Goal: Information Seeking & Learning: Learn about a topic

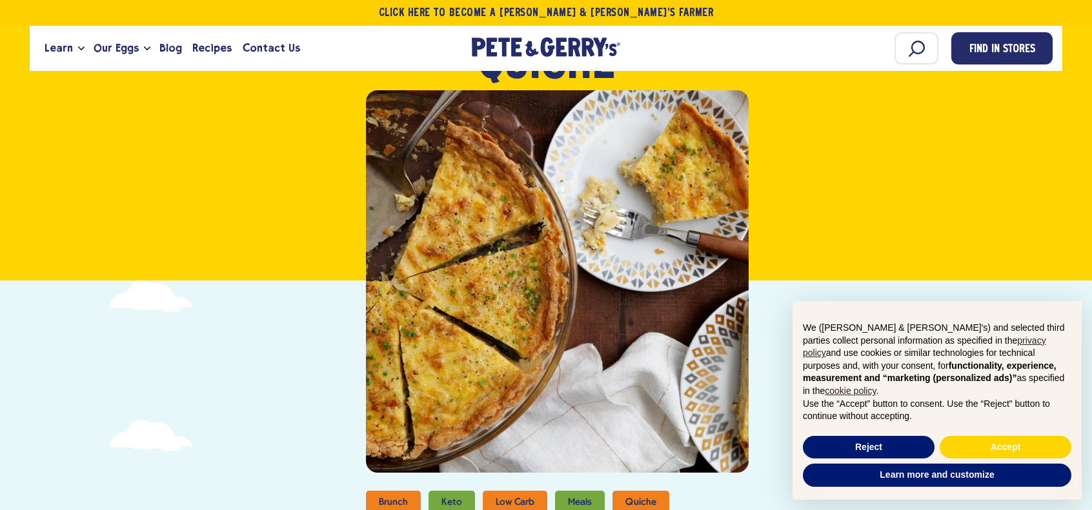
scroll to position [387, 0]
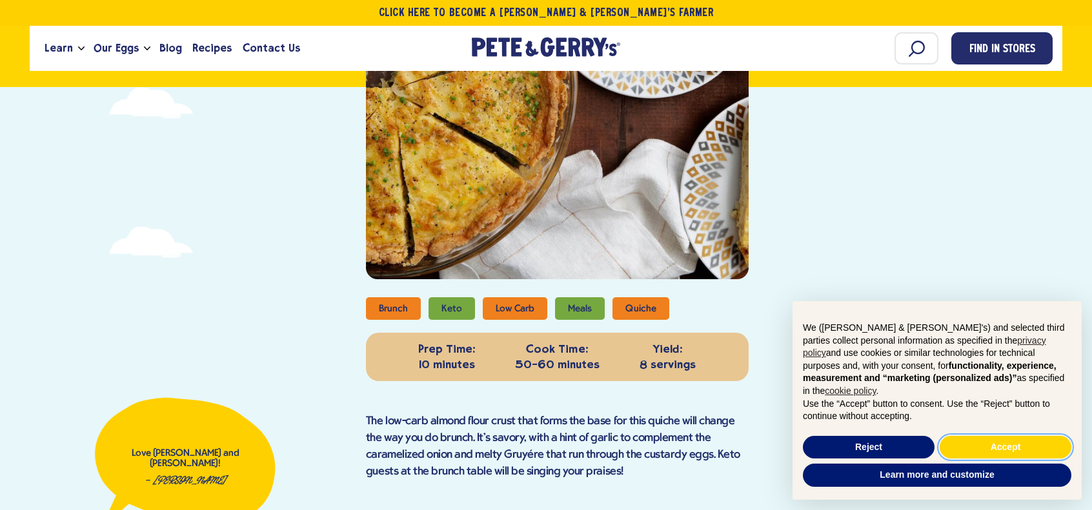
click at [981, 439] on button "Accept" at bounding box center [1005, 447] width 132 height 23
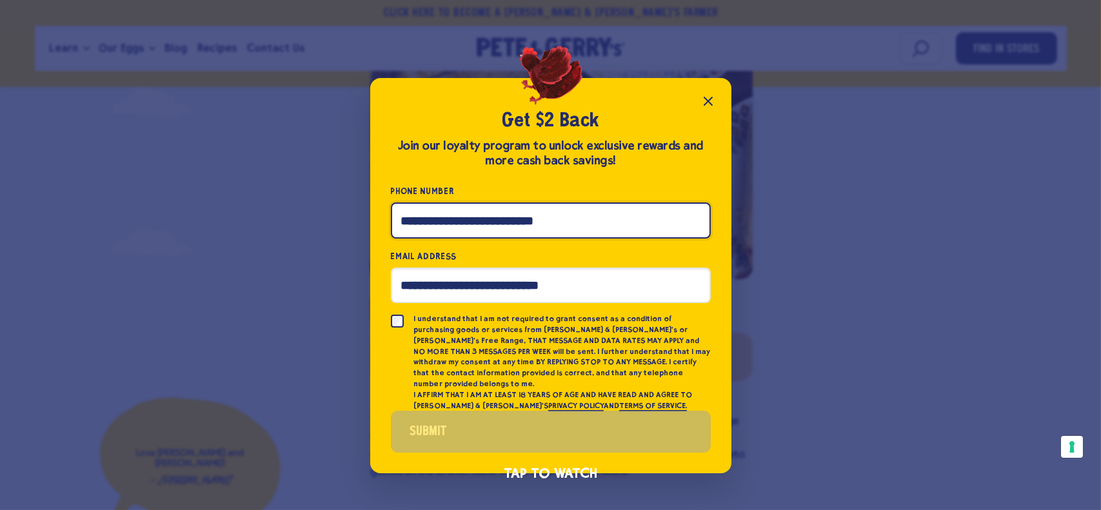
click at [569, 217] on input "Phone Number" at bounding box center [551, 220] width 320 height 35
type input "********"
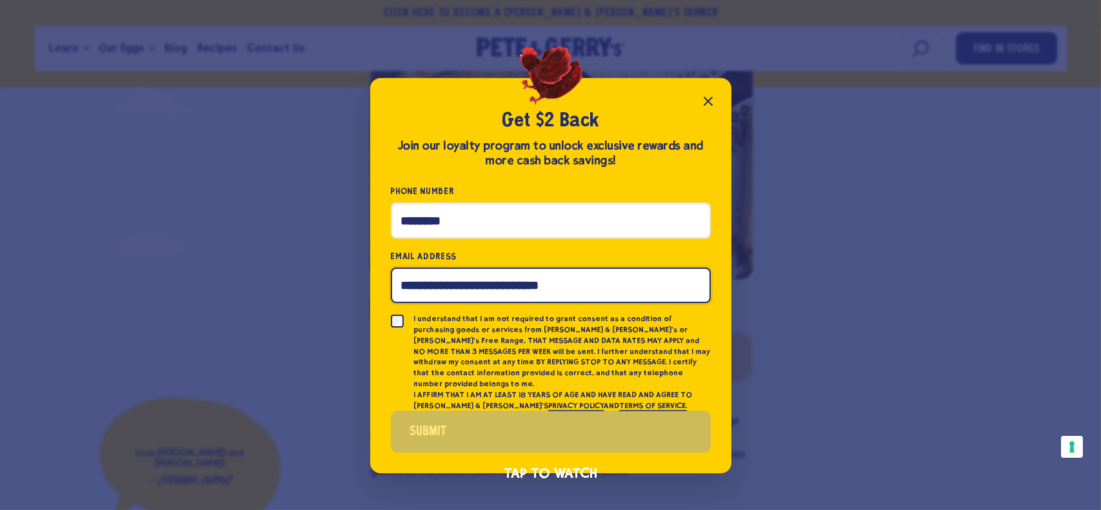
click at [498, 292] on input "Email Address" at bounding box center [551, 285] width 320 height 35
type input "**********"
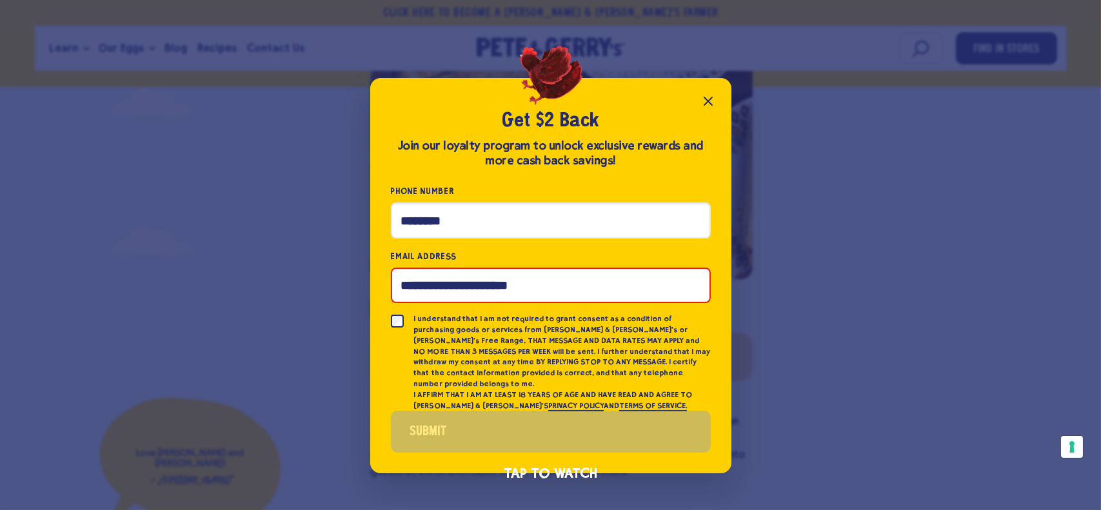
click at [705, 106] on icon "Close popup" at bounding box center [708, 101] width 15 height 15
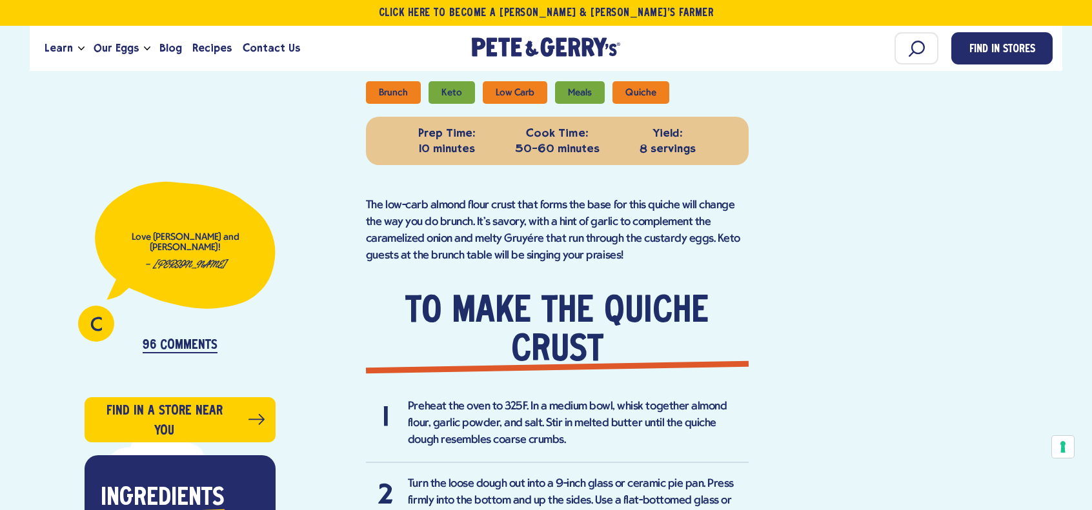
scroll to position [581, 0]
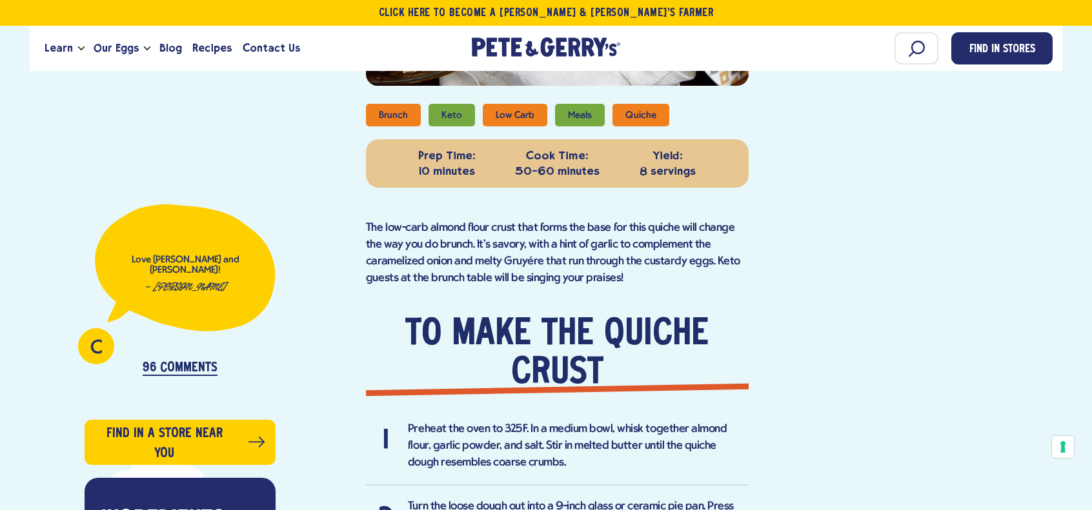
click at [522, 117] on li "Low Carb" at bounding box center [515, 115] width 65 height 23
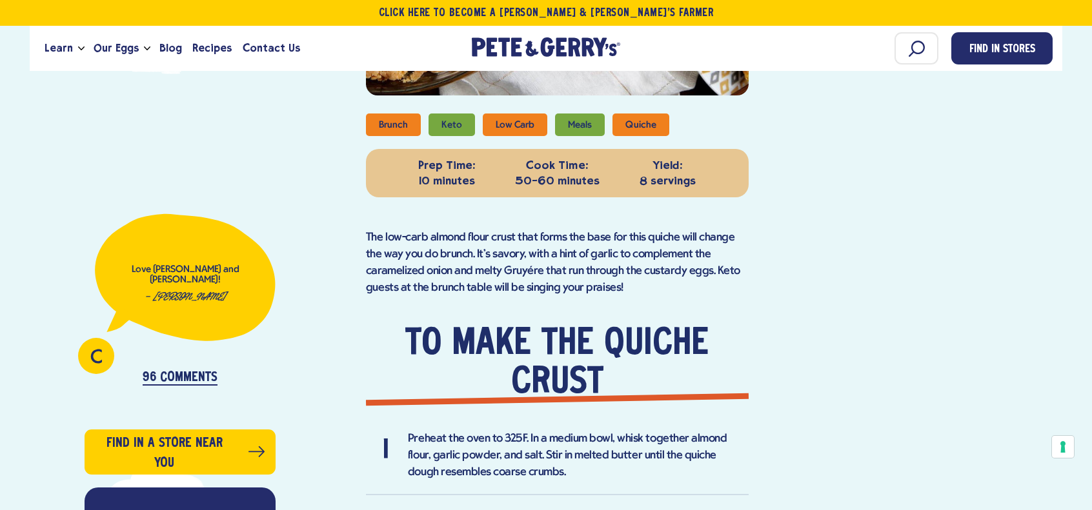
scroll to position [516, 0]
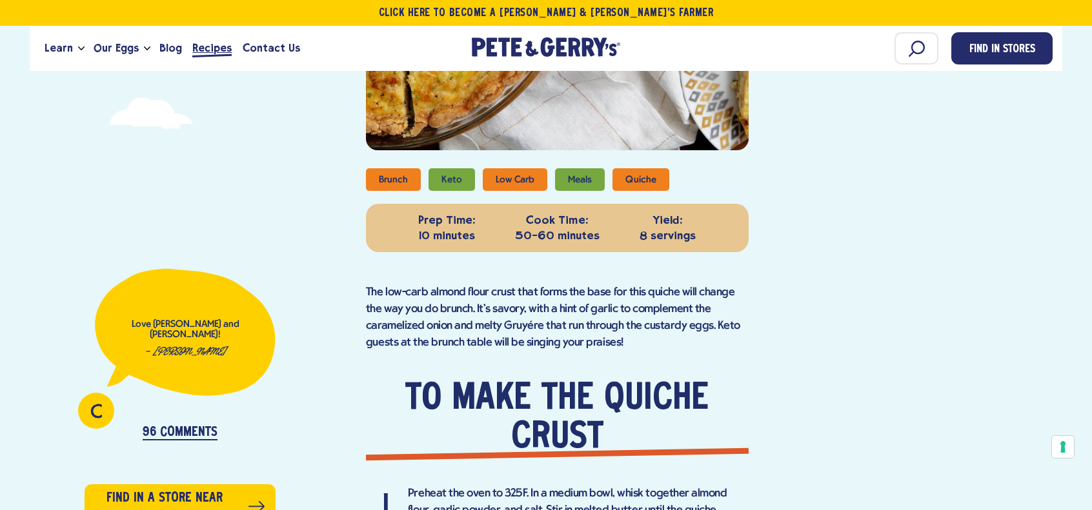
click at [205, 50] on span "Recipes" at bounding box center [211, 48] width 39 height 16
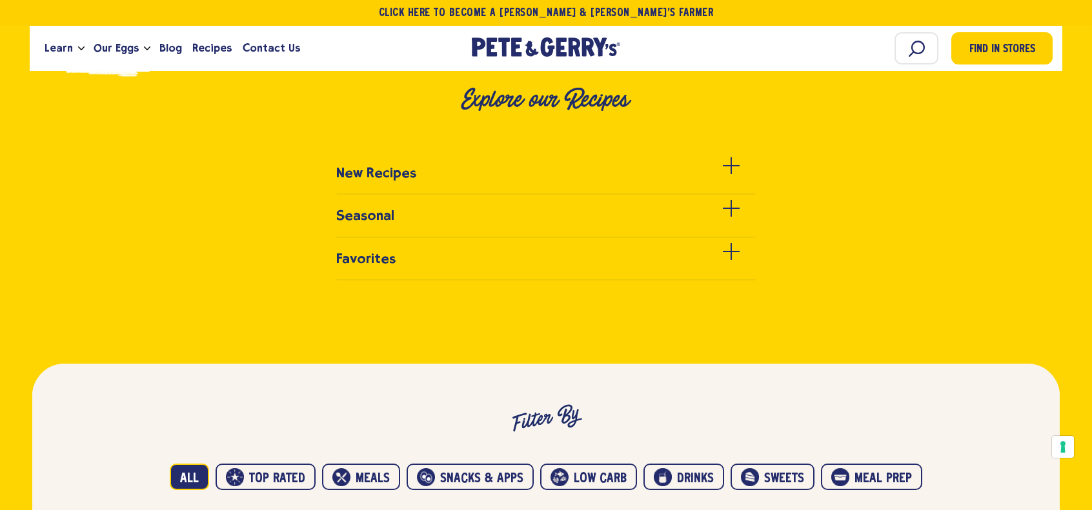
scroll to position [452, 0]
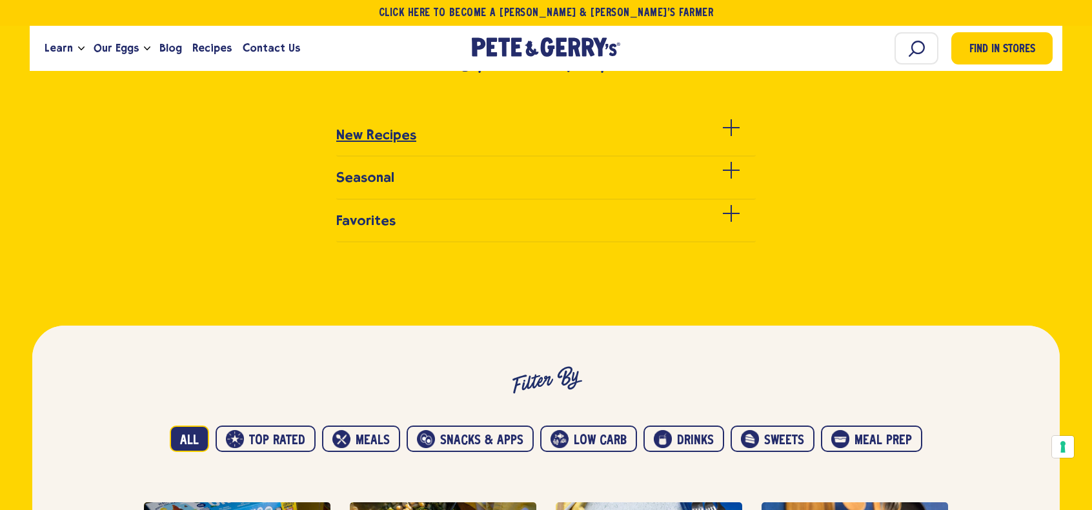
click at [732, 129] on div at bounding box center [731, 135] width 17 height 17
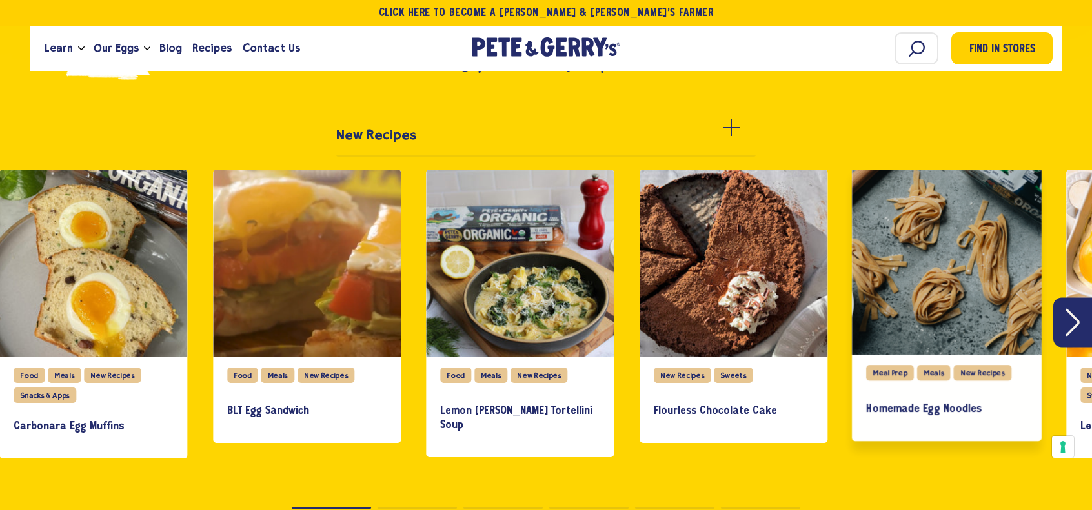
click at [950, 239] on div "slide 5 of 27" at bounding box center [947, 260] width 190 height 190
